Goal: Communication & Community: Answer question/provide support

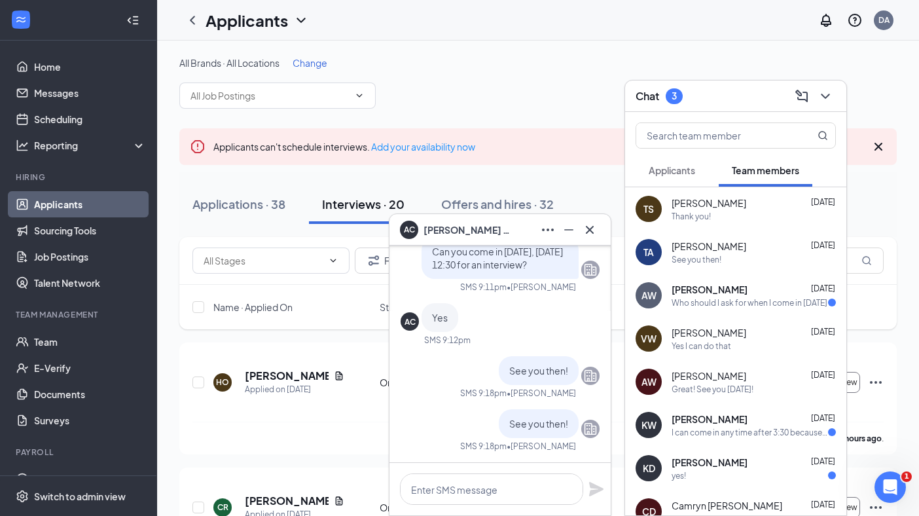
click at [678, 173] on span "Applicants" at bounding box center [671, 170] width 46 height 12
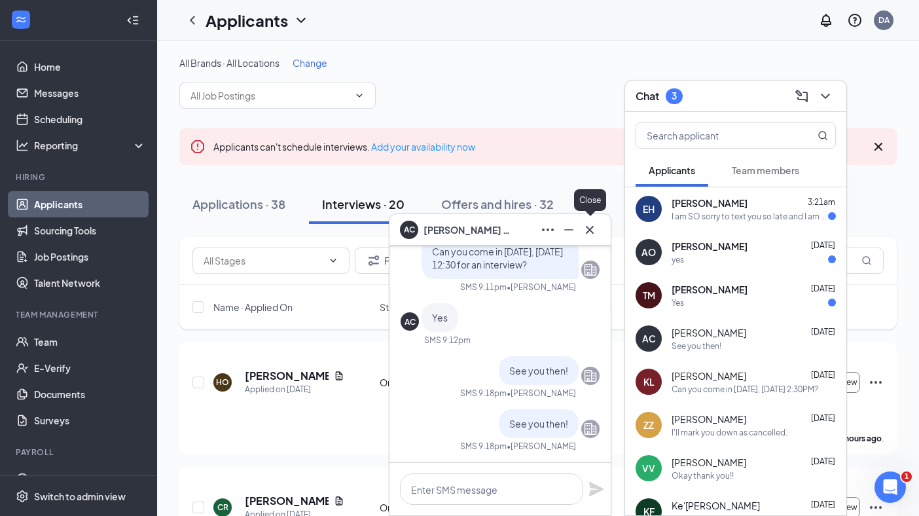
click at [589, 222] on icon "Cross" at bounding box center [590, 230] width 16 height 16
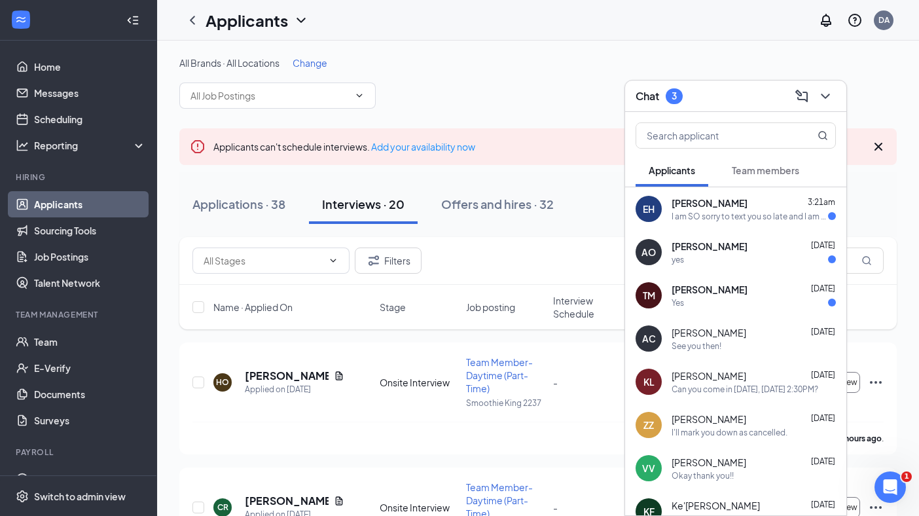
click at [769, 208] on div "Emily Hutchings 3:21am" at bounding box center [753, 202] width 164 height 13
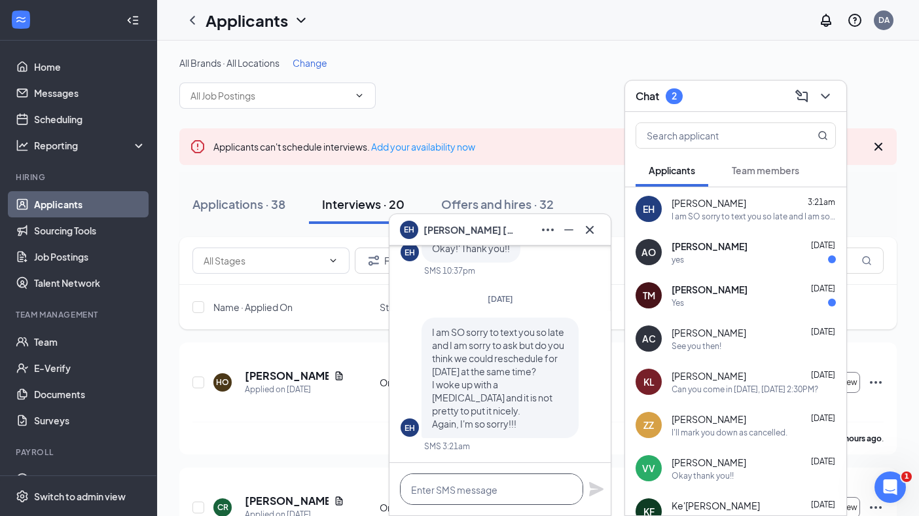
click at [482, 493] on textarea at bounding box center [491, 488] width 183 height 31
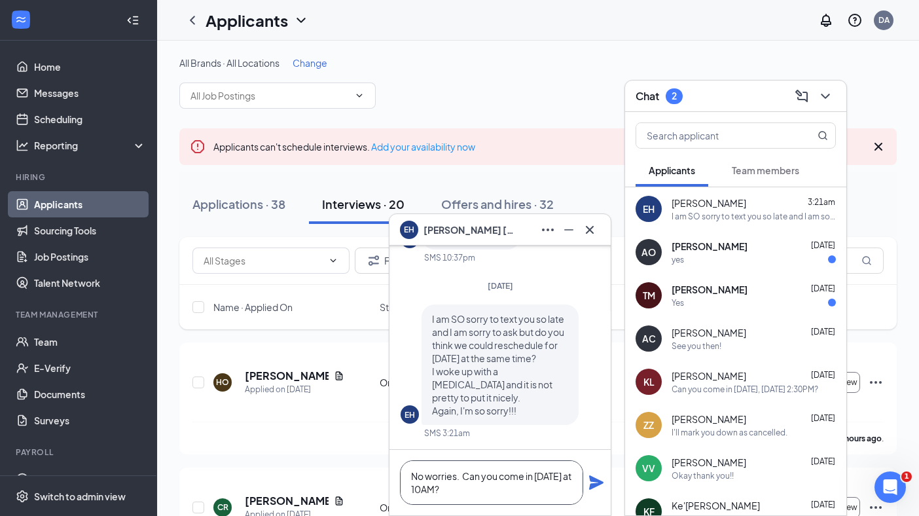
type textarea "No worries. Can you come in Friday at 10AM?"
click at [597, 480] on icon "Plane" at bounding box center [596, 482] width 14 height 14
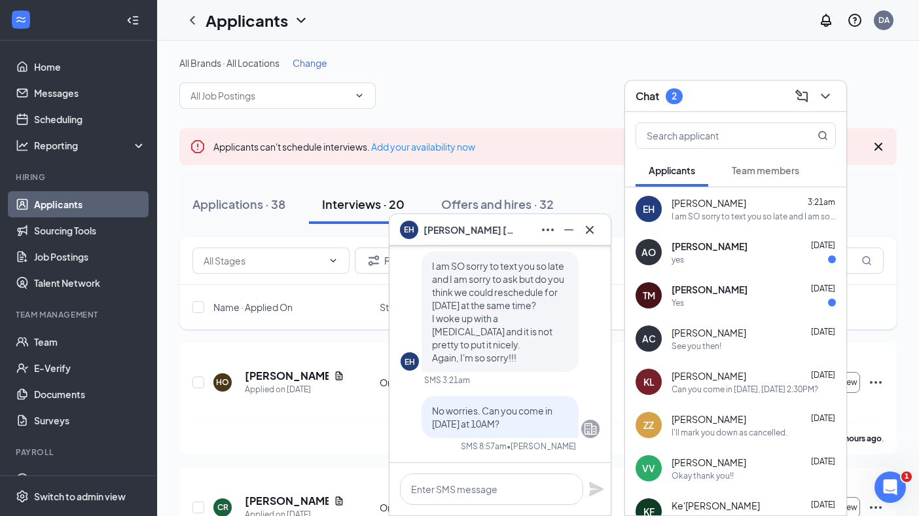
scroll to position [0, 0]
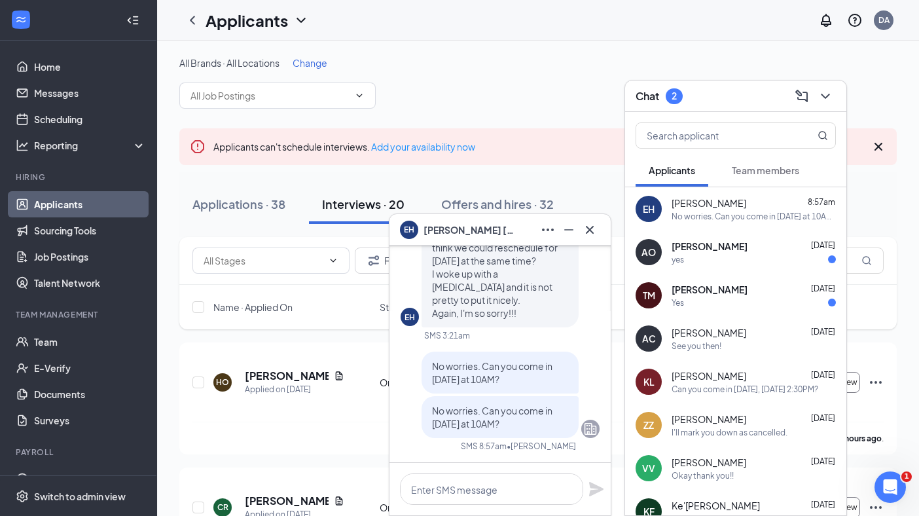
click at [749, 256] on div "yes" at bounding box center [753, 259] width 164 height 11
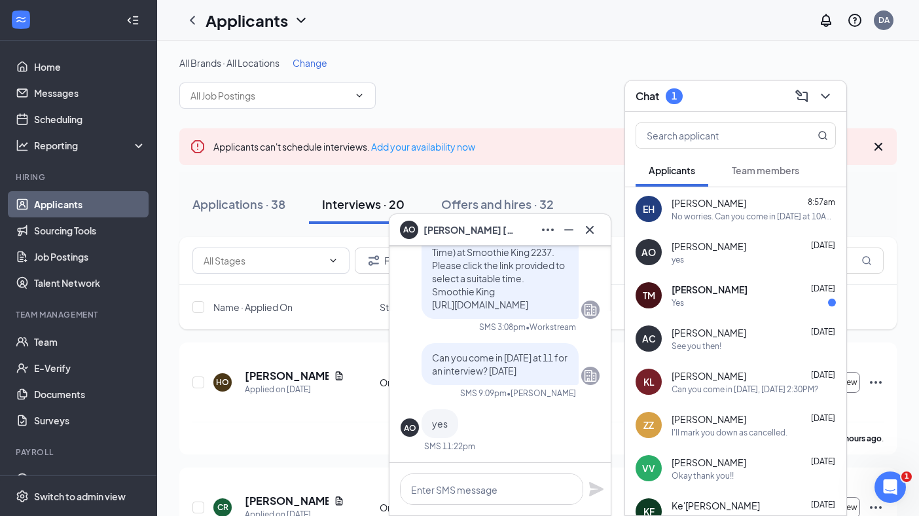
click at [743, 291] on span "[PERSON_NAME]" at bounding box center [709, 289] width 76 height 13
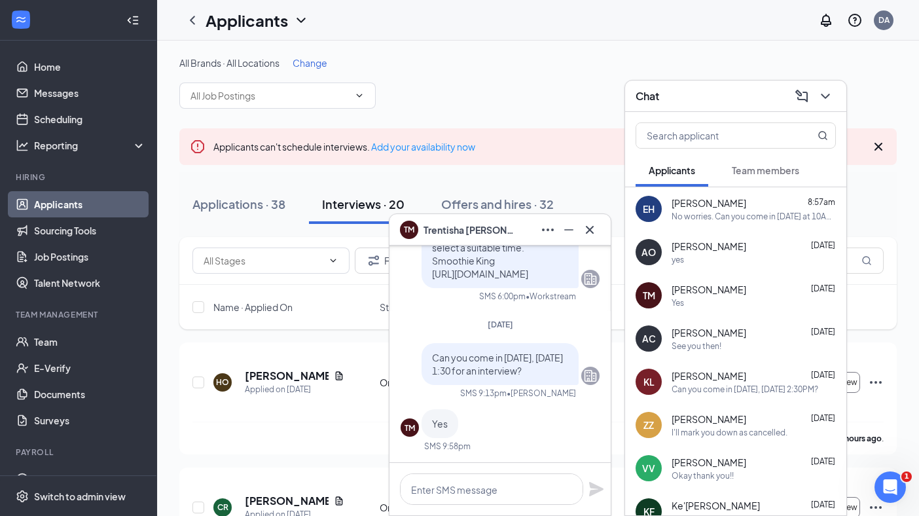
click at [715, 383] on div "Can you come in [DATE], [DATE] 2:30PM?" at bounding box center [744, 388] width 147 height 11
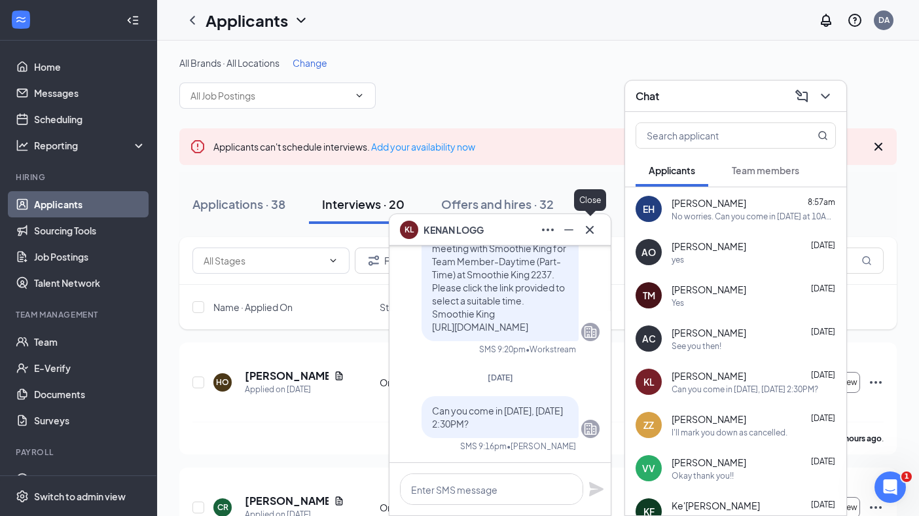
click at [588, 231] on icon "Cross" at bounding box center [590, 229] width 8 height 8
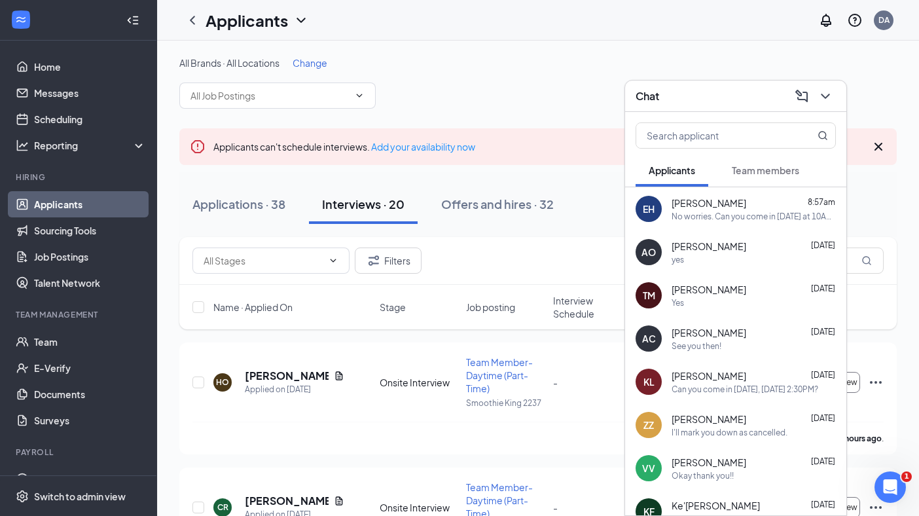
click at [731, 249] on div "Addie Owen Aug 25" at bounding box center [753, 245] width 164 height 13
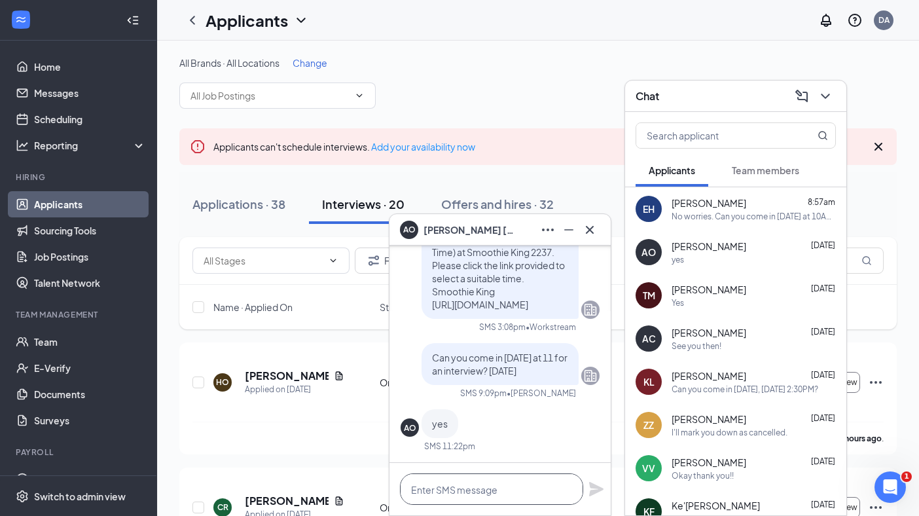
click at [465, 496] on textarea at bounding box center [491, 488] width 183 height 31
type textarea "See you soon!"
click at [593, 487] on icon "Plane" at bounding box center [596, 489] width 14 height 14
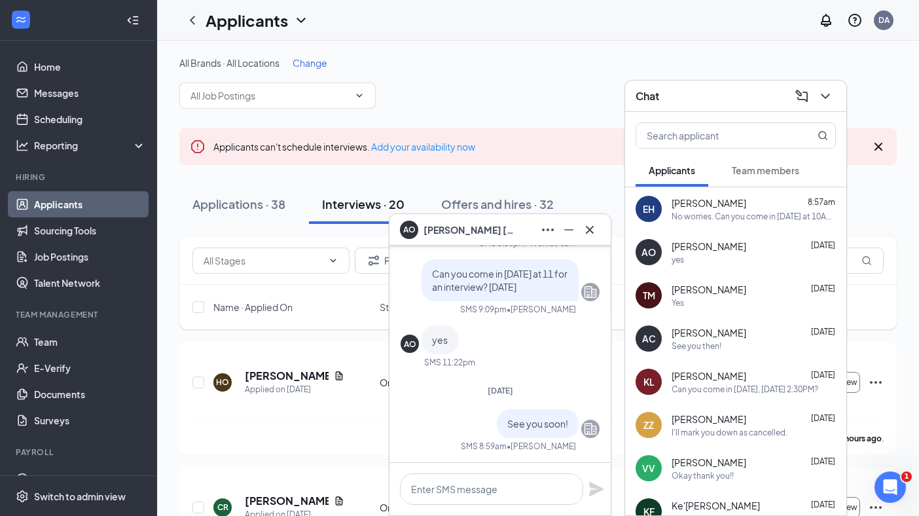
click at [722, 293] on span "[PERSON_NAME]" at bounding box center [708, 289] width 75 height 13
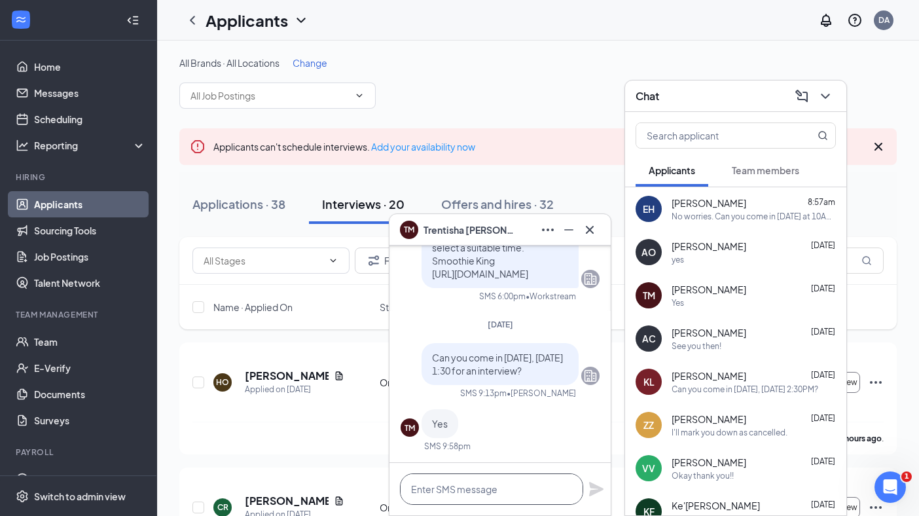
click at [472, 490] on textarea at bounding box center [491, 488] width 183 height 31
type textarea "See you then!"
click at [596, 485] on icon "Plane" at bounding box center [596, 489] width 14 height 14
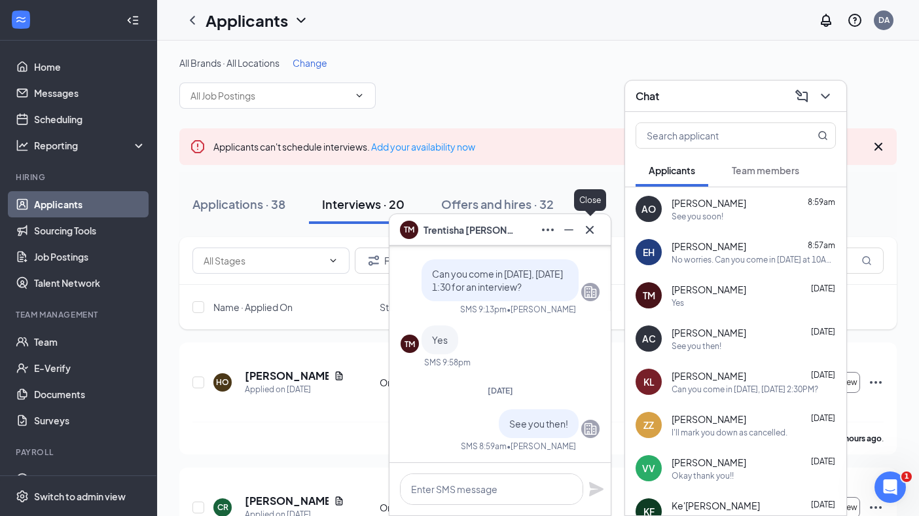
click at [591, 224] on icon "Cross" at bounding box center [590, 230] width 16 height 16
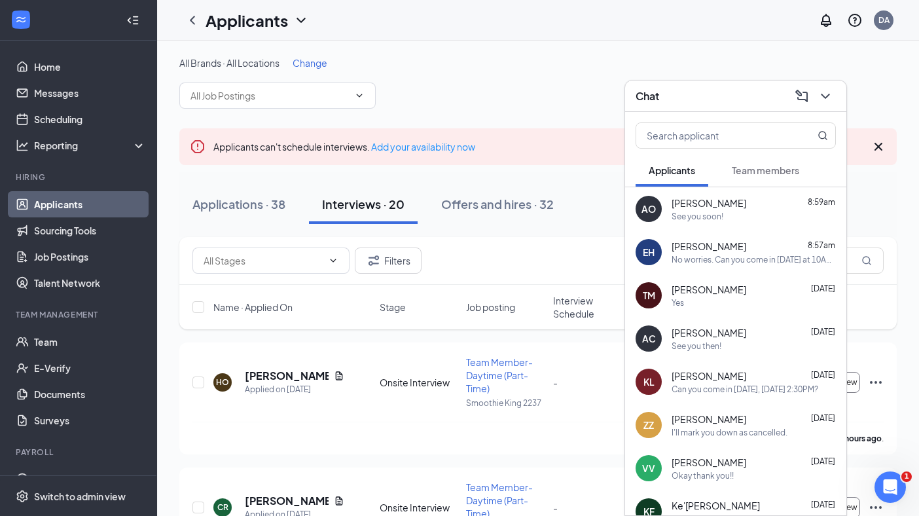
click at [722, 471] on div "Okay thank you!!" at bounding box center [702, 475] width 62 height 11
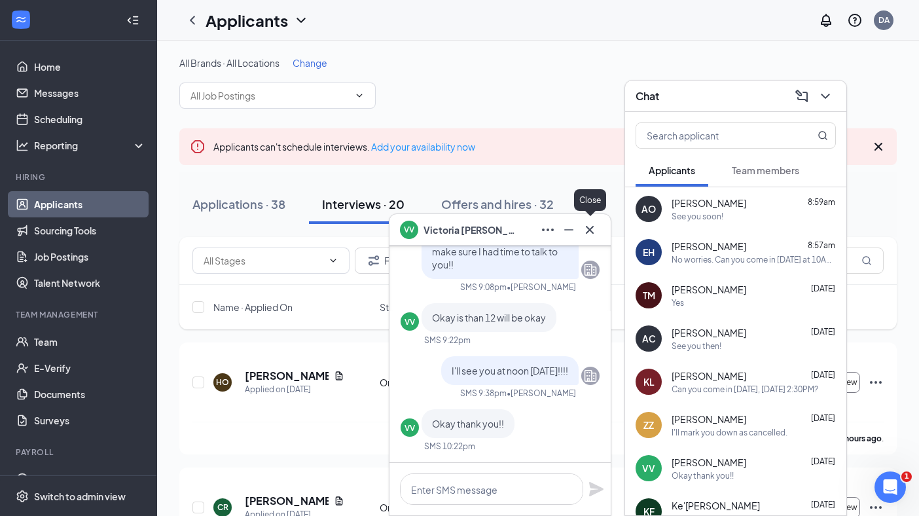
click at [593, 233] on icon "Cross" at bounding box center [590, 229] width 8 height 8
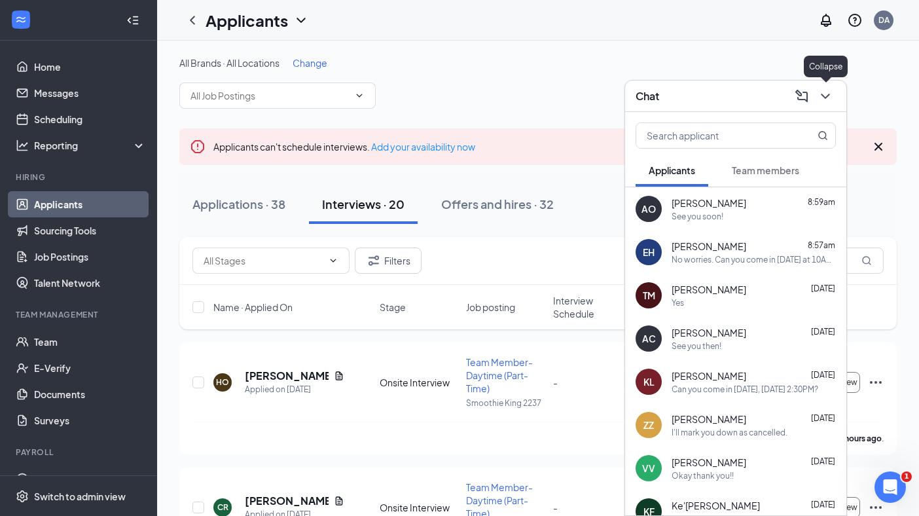
click at [822, 99] on icon "ChevronDown" at bounding box center [825, 96] width 16 height 16
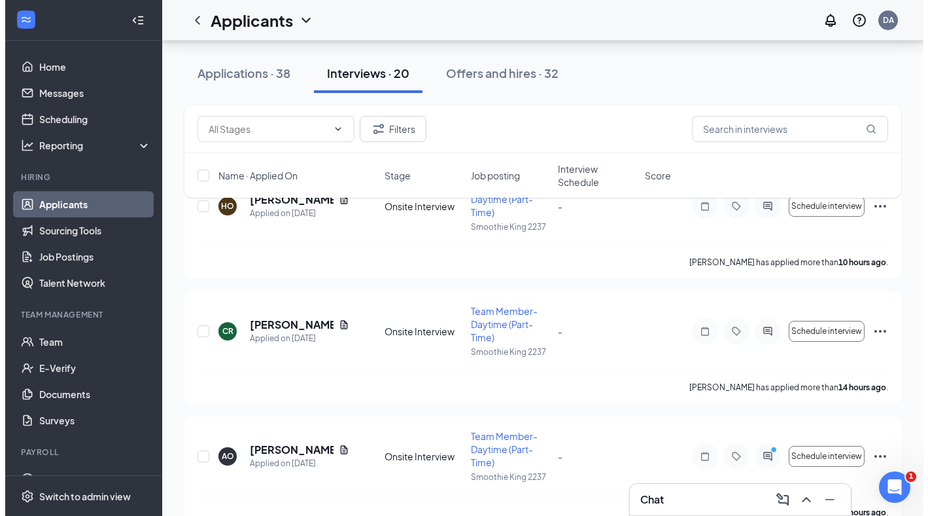
scroll to position [117, 0]
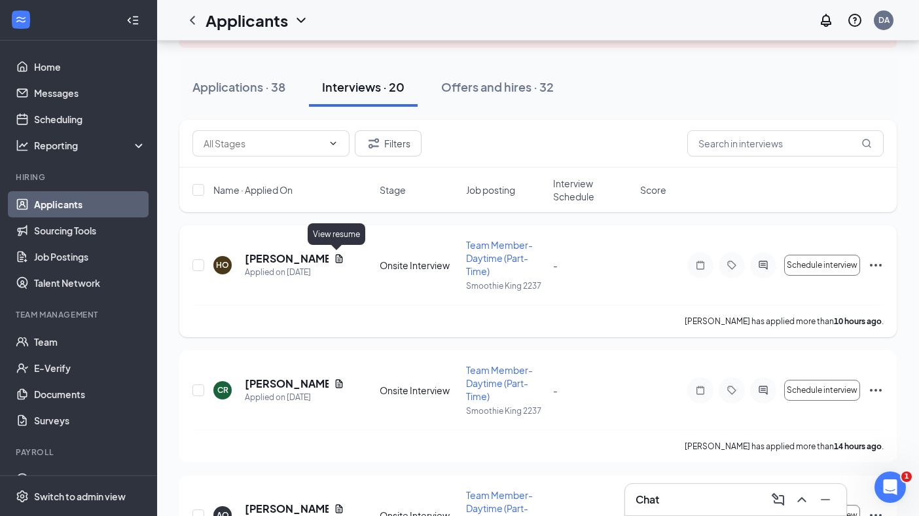
click at [339, 260] on icon "Document" at bounding box center [338, 258] width 7 height 9
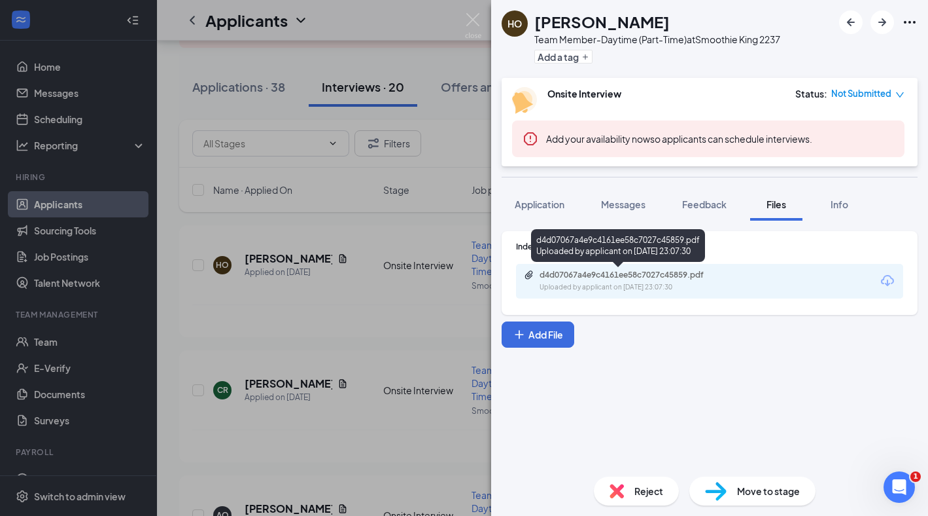
click at [609, 277] on div "d4d07067a4e9c4161ee58c7027c45859.pdf" at bounding box center [631, 275] width 183 height 10
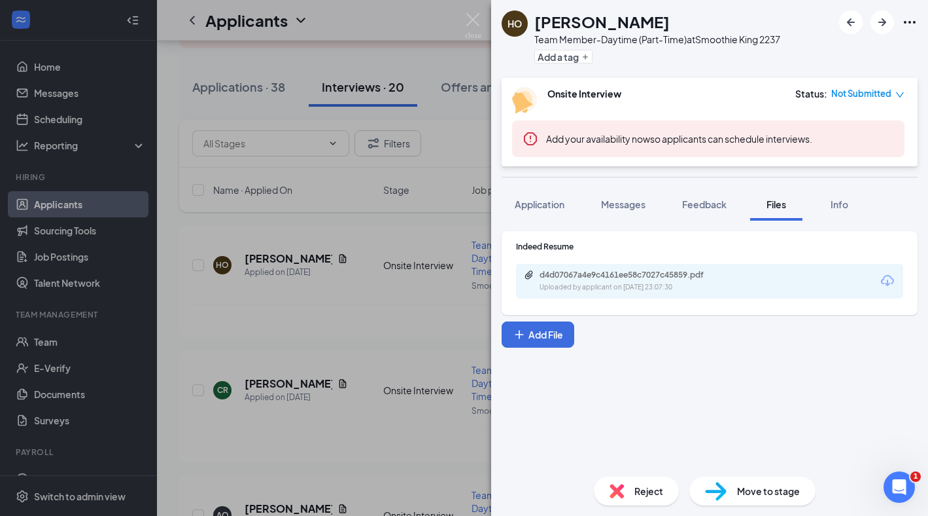
click at [637, 499] on div "Reject" at bounding box center [636, 490] width 85 height 29
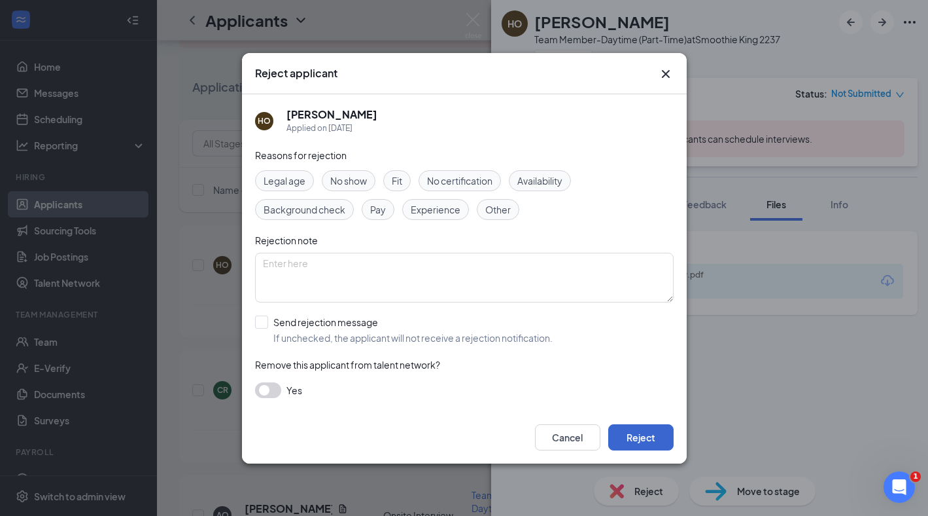
click at [642, 432] on button "Reject" at bounding box center [640, 437] width 65 height 26
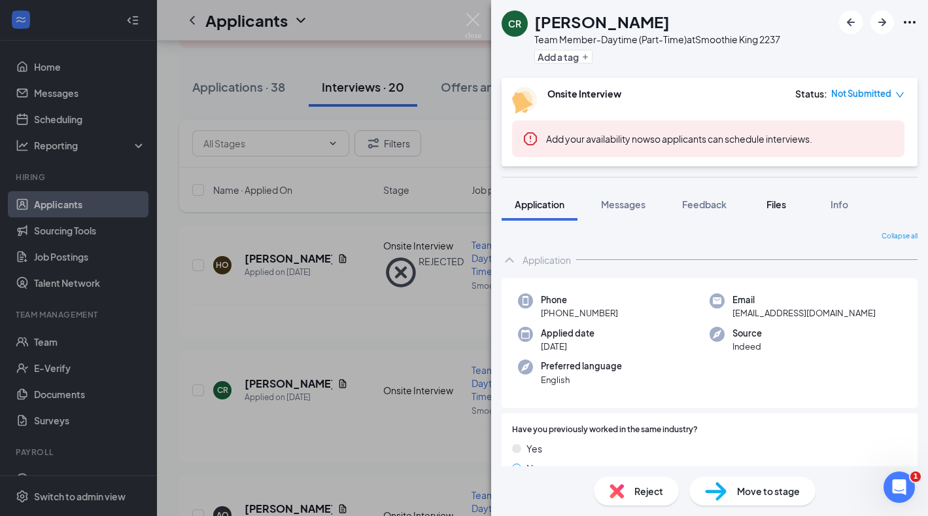
click at [790, 203] on div "Files" at bounding box center [777, 204] width 26 height 13
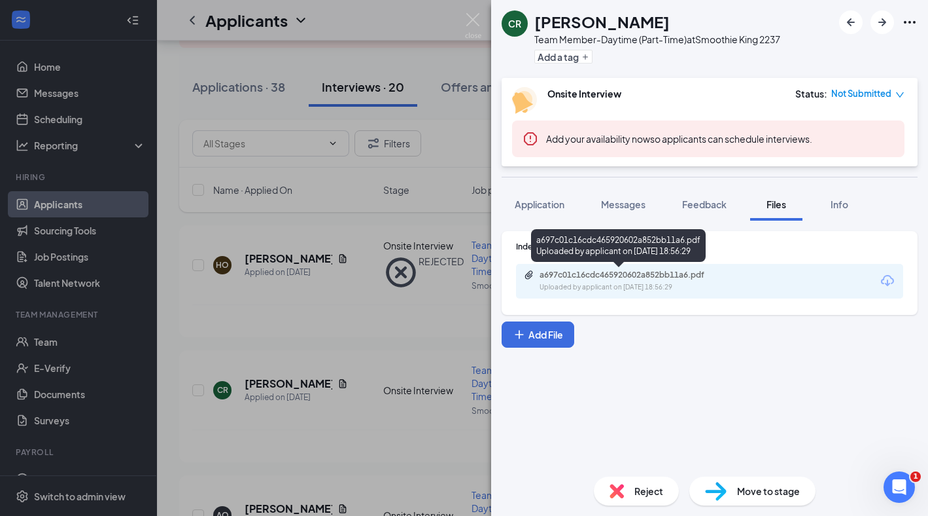
click at [643, 275] on div "a697c01c16cdc465920602a852bb11a6.pdf" at bounding box center [631, 275] width 183 height 10
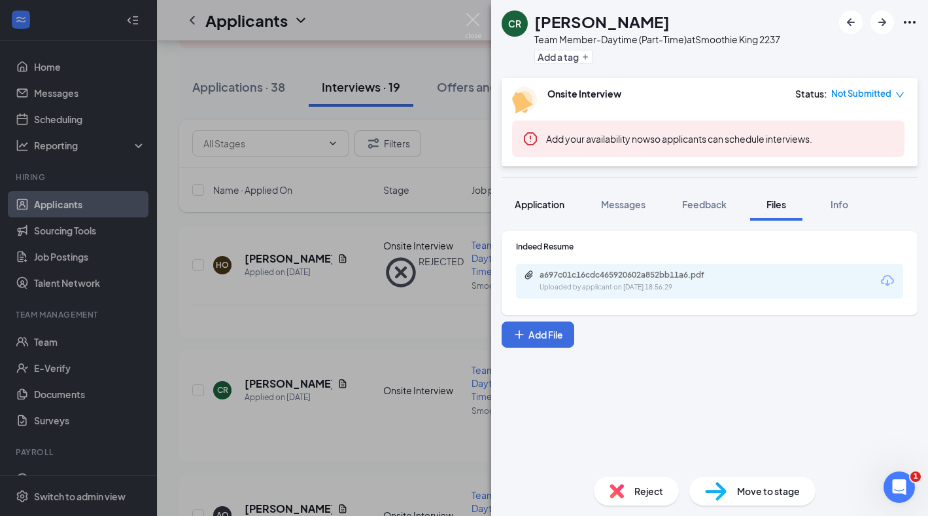
click at [535, 203] on span "Application" at bounding box center [540, 204] width 50 height 12
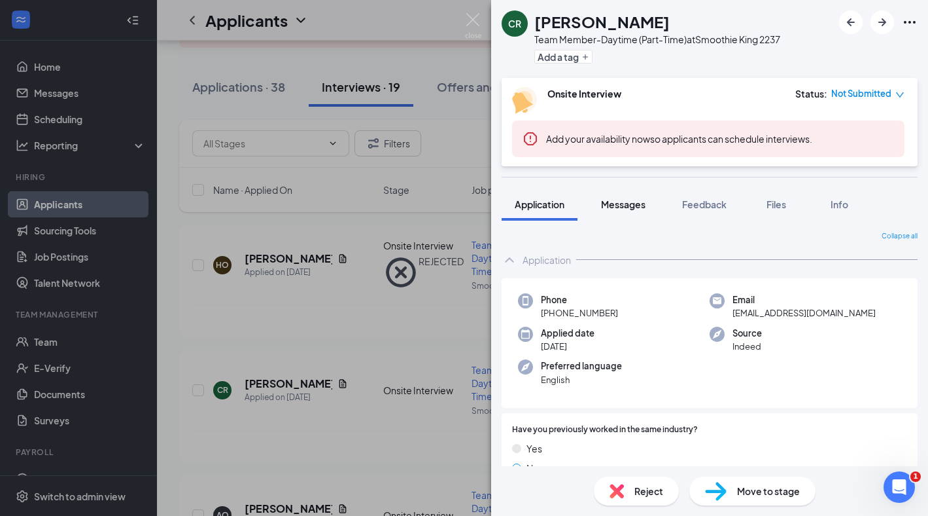
click at [620, 207] on span "Messages" at bounding box center [623, 204] width 44 height 12
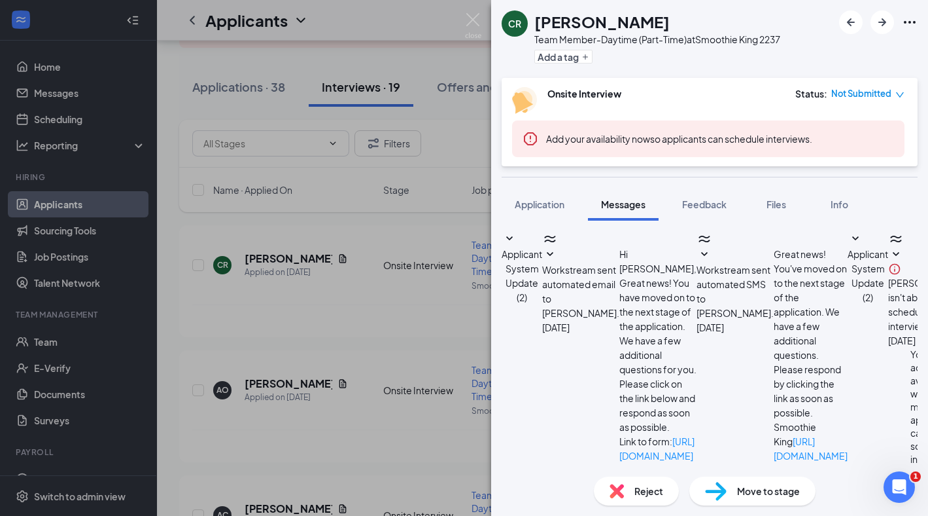
scroll to position [353, 0]
type textarea "Can you come in today at 11:30 for an interview?"
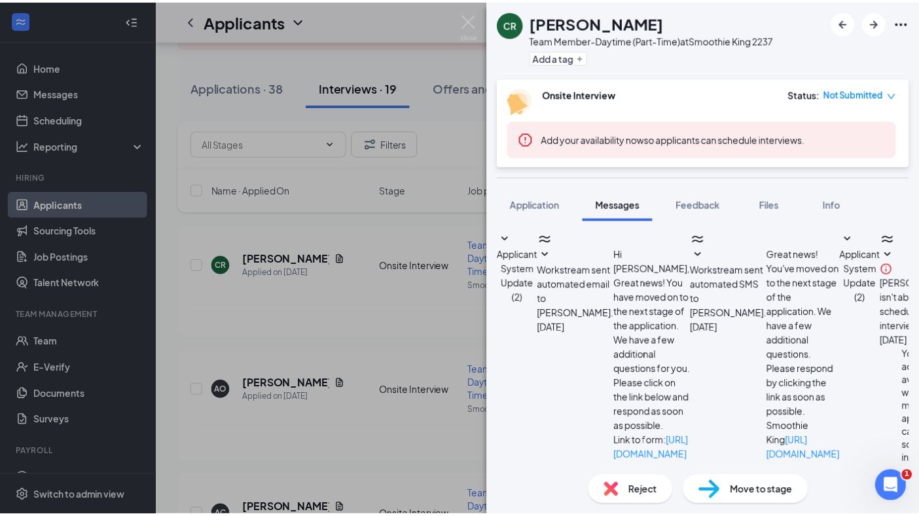
scroll to position [437, 0]
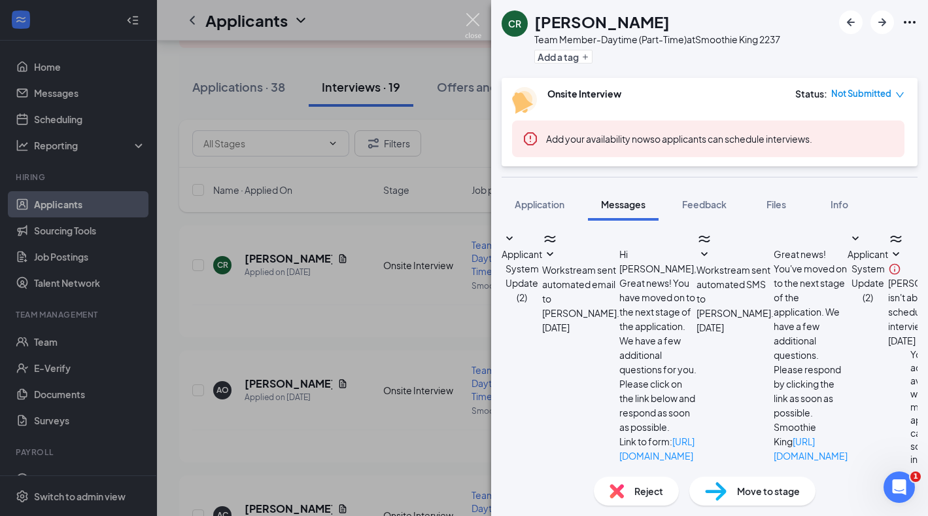
click at [472, 18] on img at bounding box center [473, 26] width 16 height 26
